Goal: Navigation & Orientation: Find specific page/section

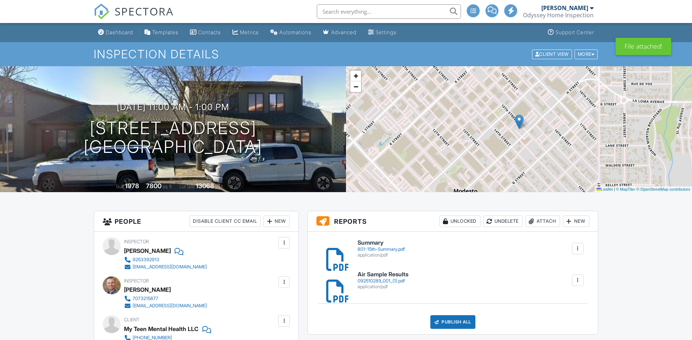
click at [452, 328] on div "Publish All" at bounding box center [452, 323] width 45 height 14
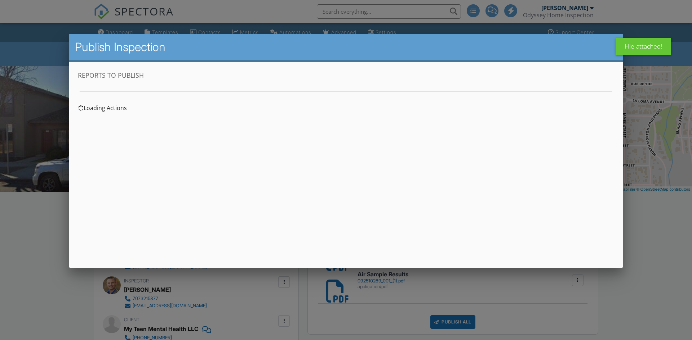
click at [383, 185] on div "Reports to Publish Loading Actions" at bounding box center [346, 163] width 536 height 187
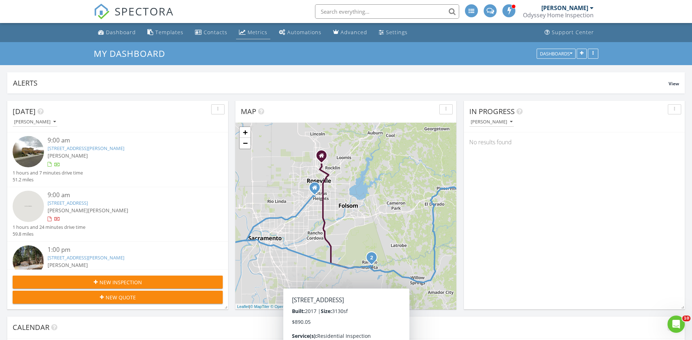
click at [241, 28] on link "Metrics" at bounding box center [253, 32] width 34 height 13
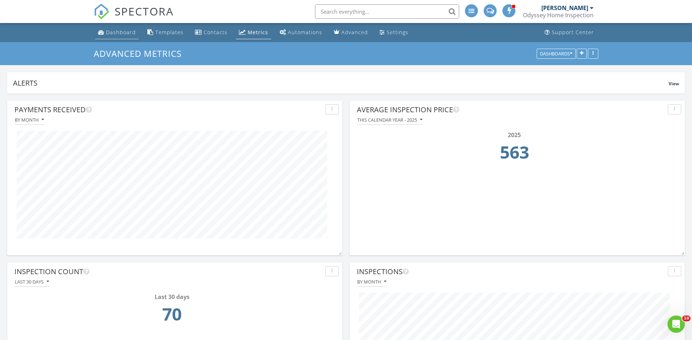
click at [120, 30] on div "Dashboard" at bounding box center [121, 32] width 30 height 7
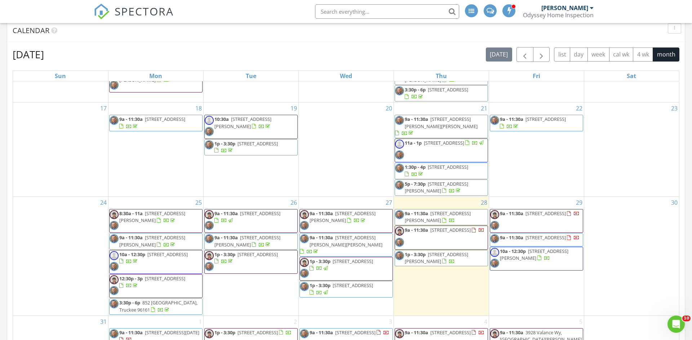
scroll to position [378, 0]
